Goal: Task Accomplishment & Management: Use online tool/utility

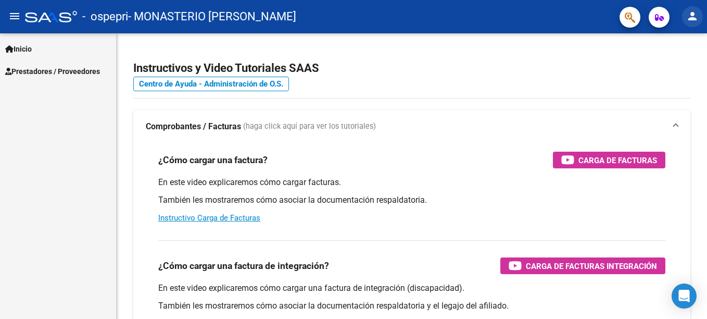
click at [690, 14] on mat-icon "person" at bounding box center [692, 16] width 12 height 12
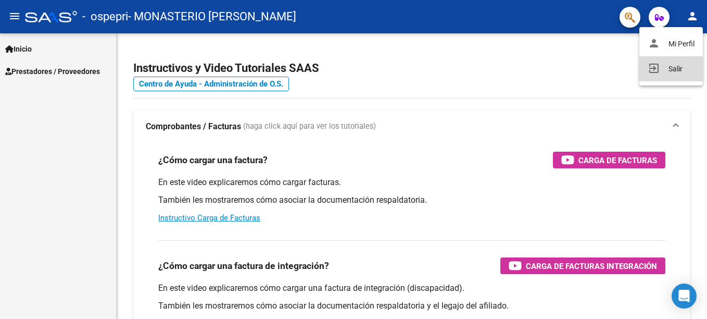
click at [671, 61] on button "exit_to_app Salir" at bounding box center [671, 68] width 64 height 25
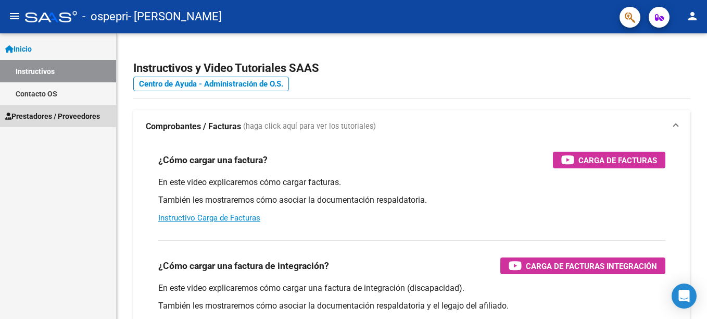
click at [44, 113] on span "Prestadores / Proveedores" at bounding box center [52, 115] width 95 height 11
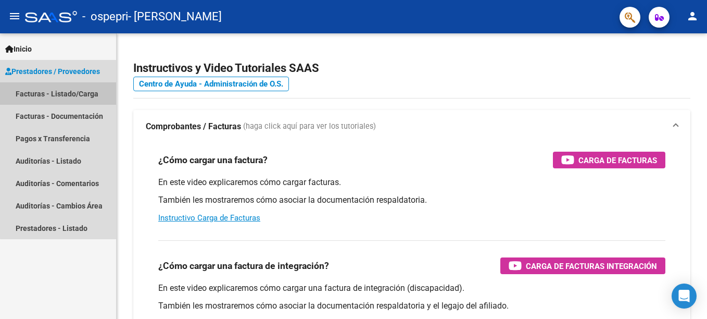
click at [83, 93] on link "Facturas - Listado/Carga" at bounding box center [58, 93] width 116 height 22
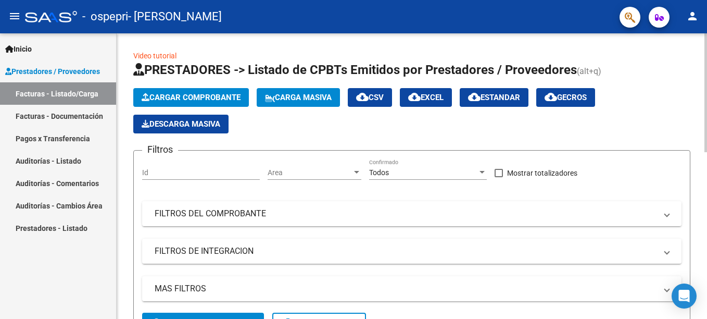
click at [699, 123] on html "menu - ospepri - SANDOVAL ADRIANA NOEMI person Inicio Instructivos Contacto OS …" at bounding box center [353, 159] width 707 height 319
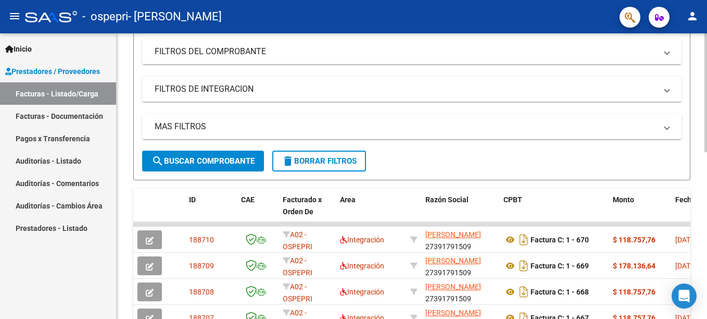
scroll to position [245, 0]
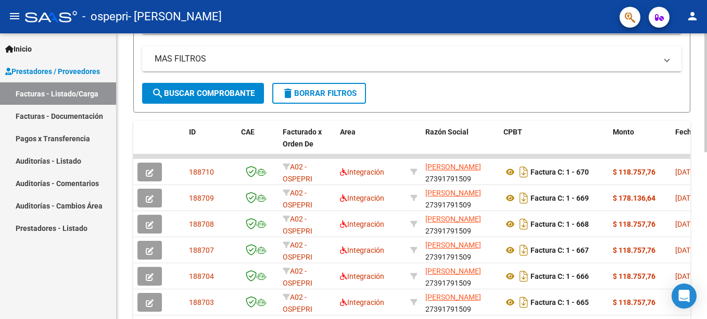
click at [699, 168] on html "menu - ospepri - SANDOVAL ADRIANA NOEMI person Inicio Instructivos Contacto OS …" at bounding box center [353, 159] width 707 height 319
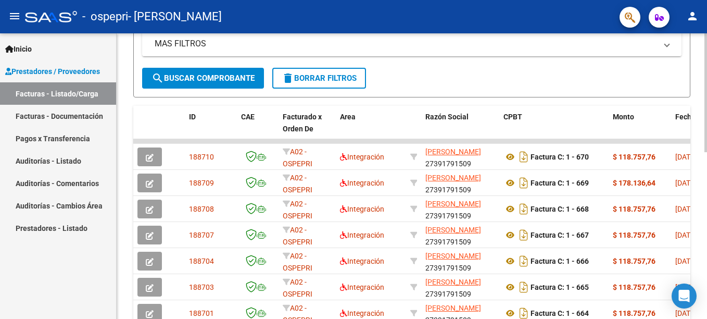
drag, startPoint x: 596, startPoint y: 141, endPoint x: 702, endPoint y: 138, distance: 106.2
click at [699, 138] on div "Video tutorial PRESTADORES -> Listado de CPBTs Emitidos por Prestadores / Prove…" at bounding box center [412, 128] width 590 height 678
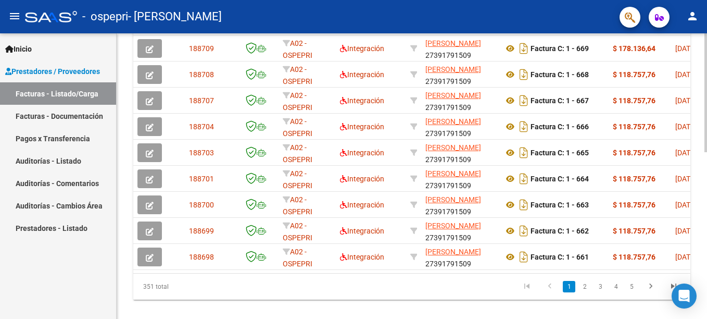
scroll to position [401, 0]
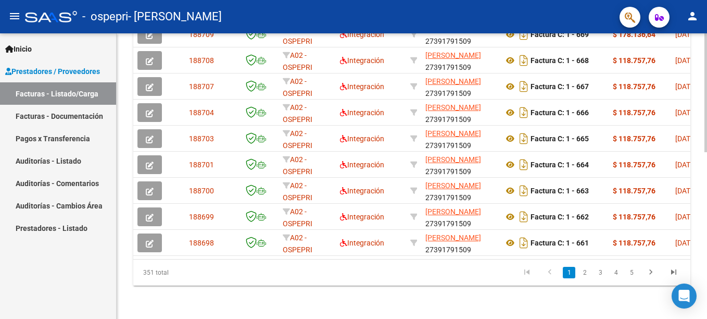
click at [699, 247] on html "menu - ospepri - SANDOVAL ADRIANA NOEMI person Inicio Instructivos Contacto OS …" at bounding box center [353, 159] width 707 height 319
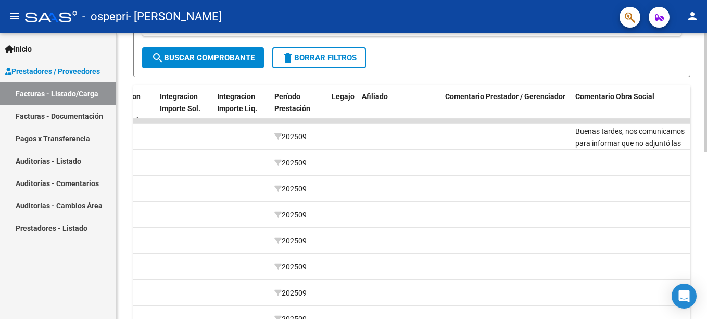
scroll to position [248, 0]
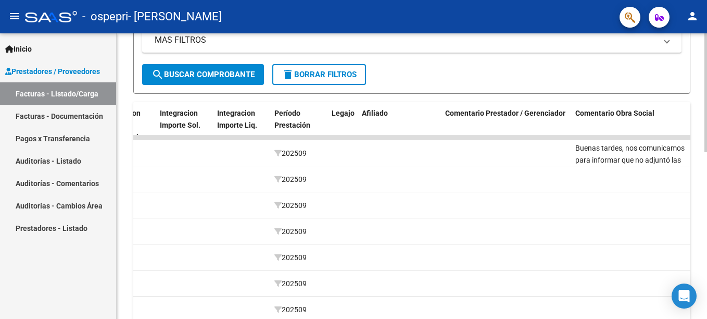
click at [699, 175] on html "menu - ospepri - SANDOVAL ADRIANA NOEMI person Inicio Instructivos Contacto OS …" at bounding box center [353, 159] width 707 height 319
